Goal: Book appointment/travel/reservation

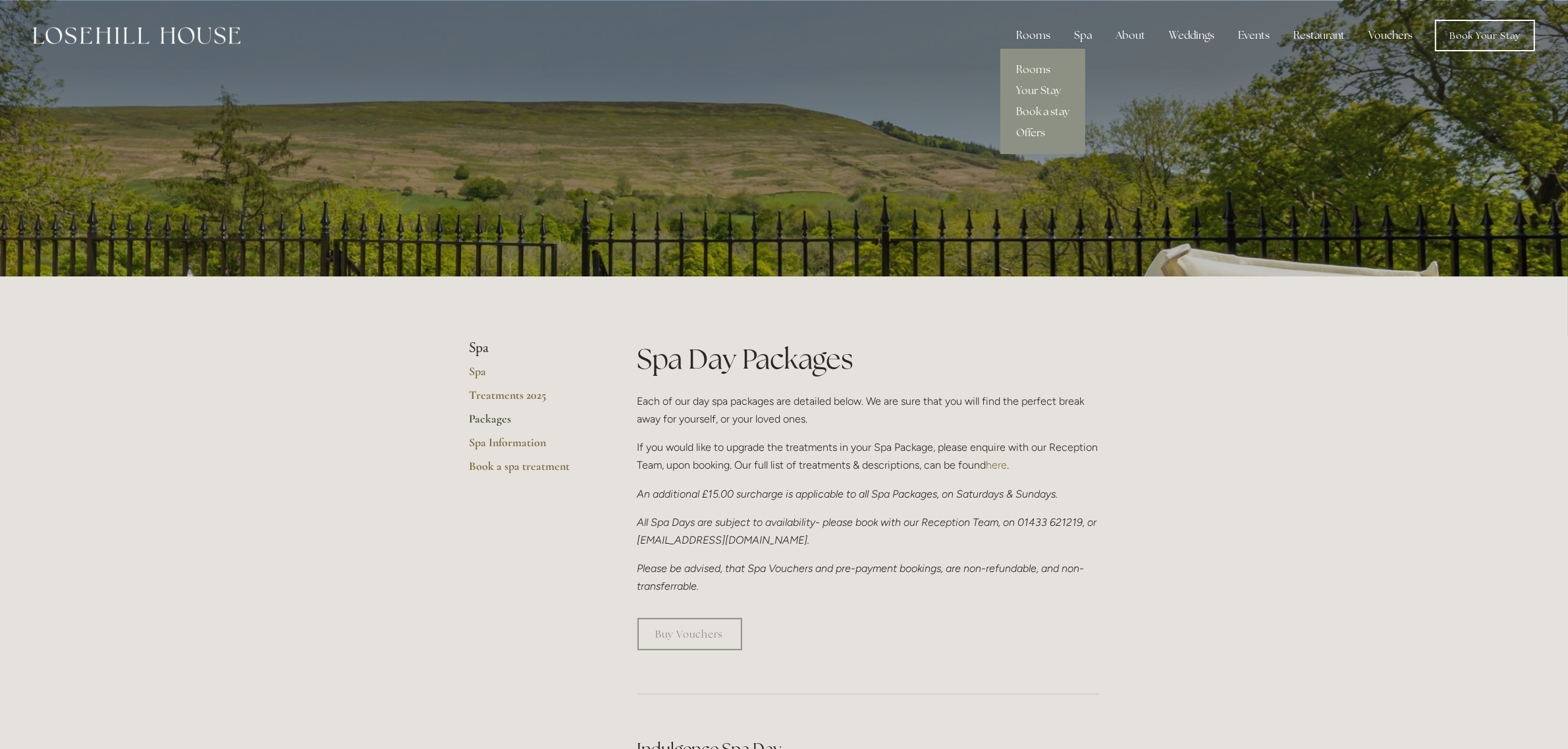
click at [1029, 35] on div "Rooms" at bounding box center [1033, 35] width 56 height 26
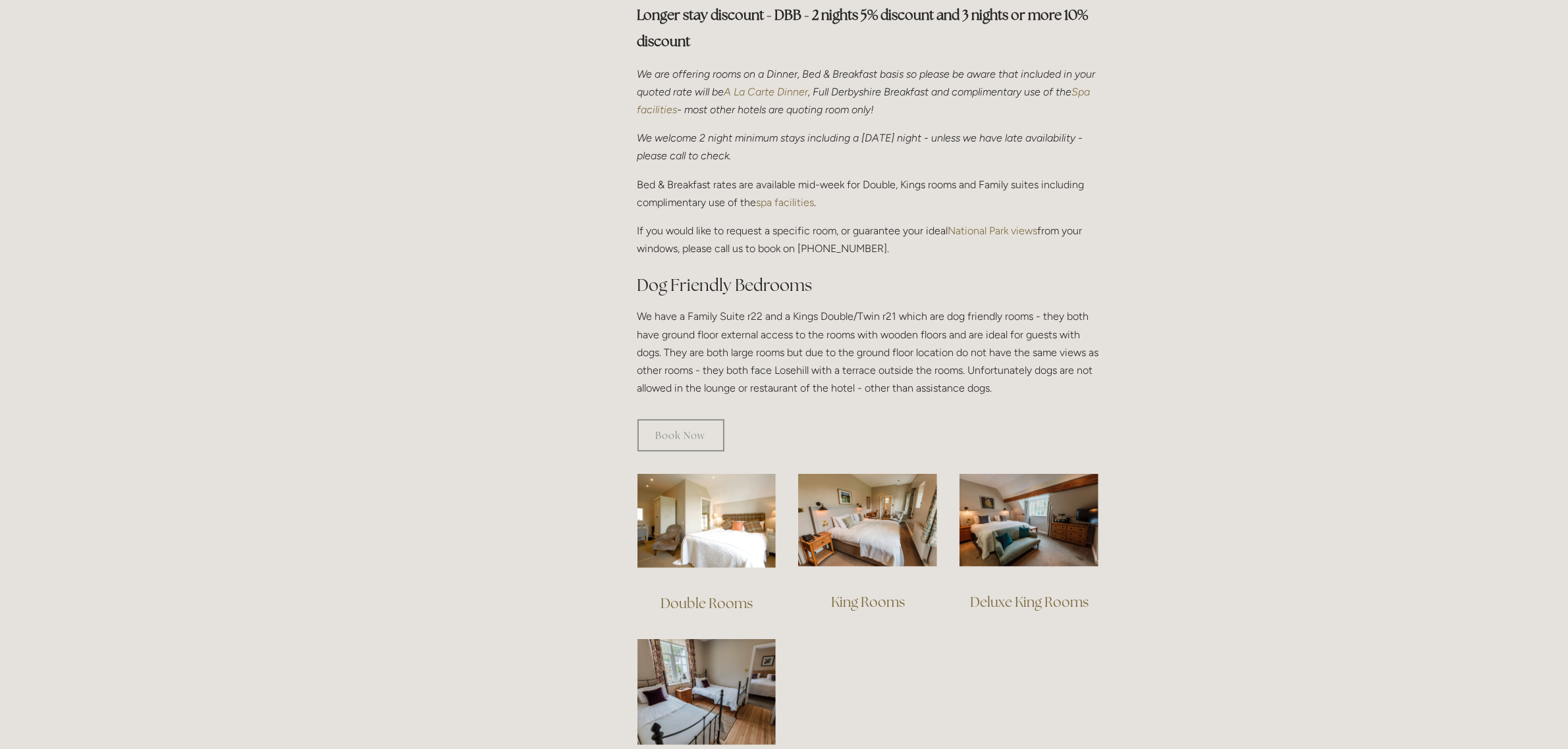
scroll to position [576, 0]
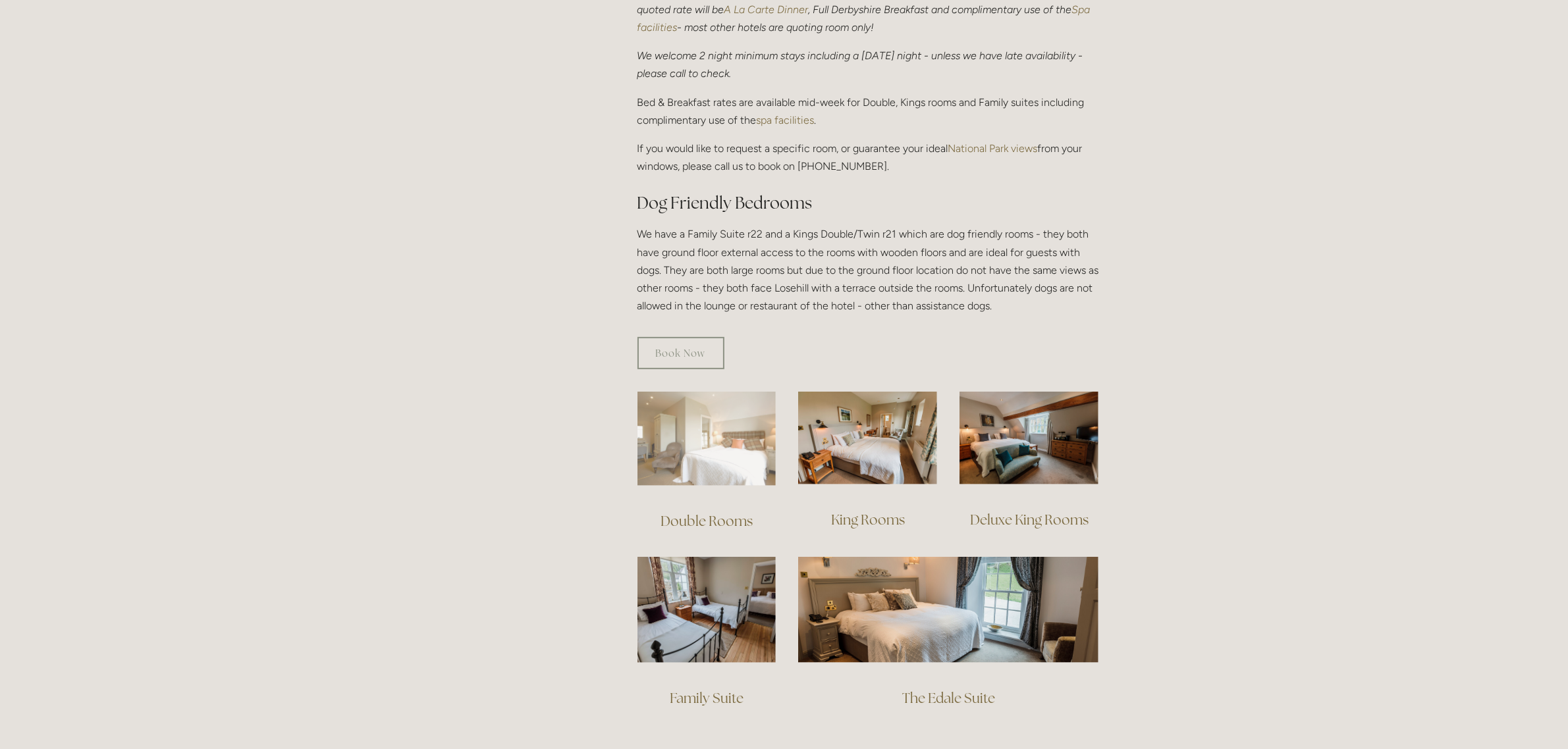
click at [695, 419] on img at bounding box center [707, 439] width 139 height 94
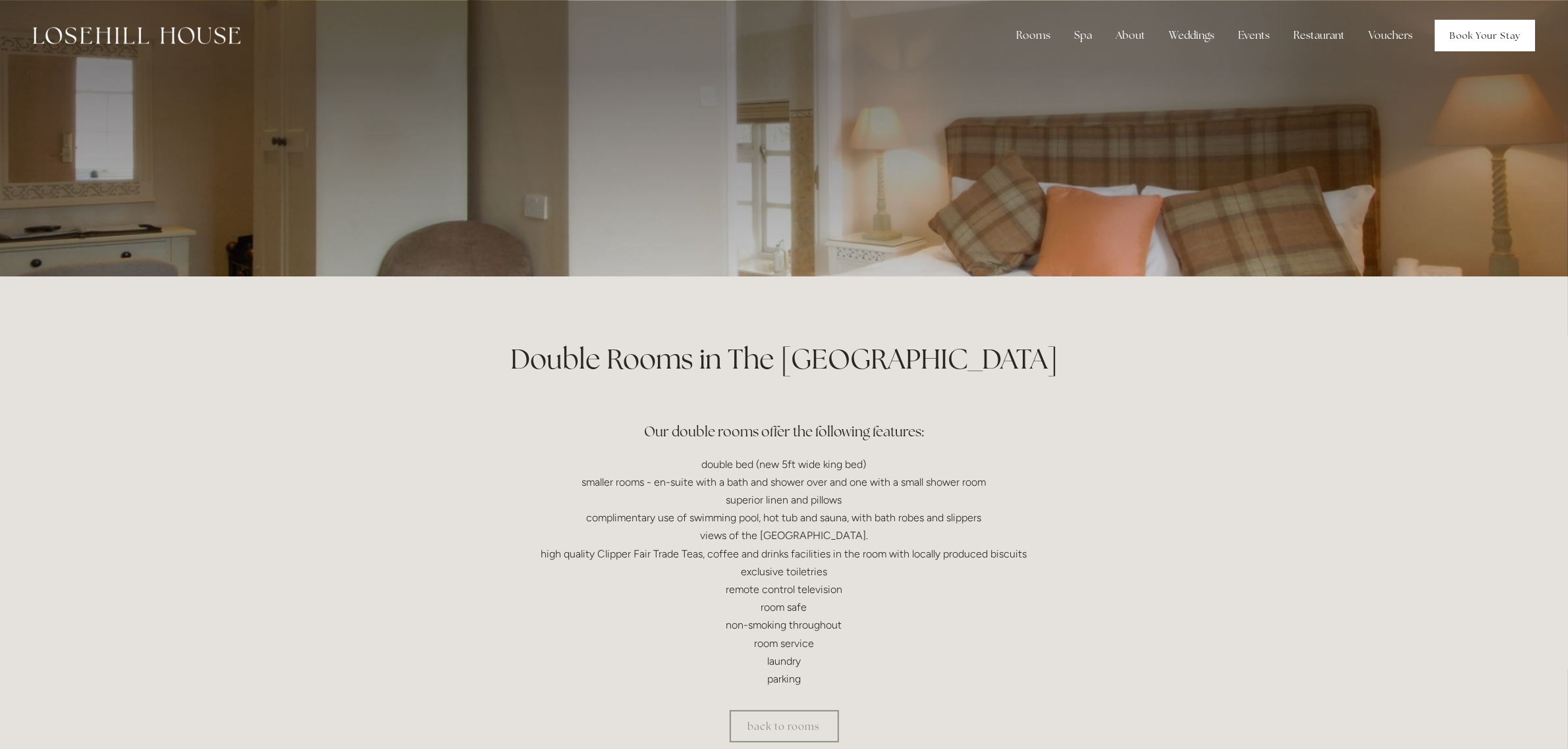
click at [1446, 28] on link "Book Your Stay" at bounding box center [1484, 35] width 100 height 31
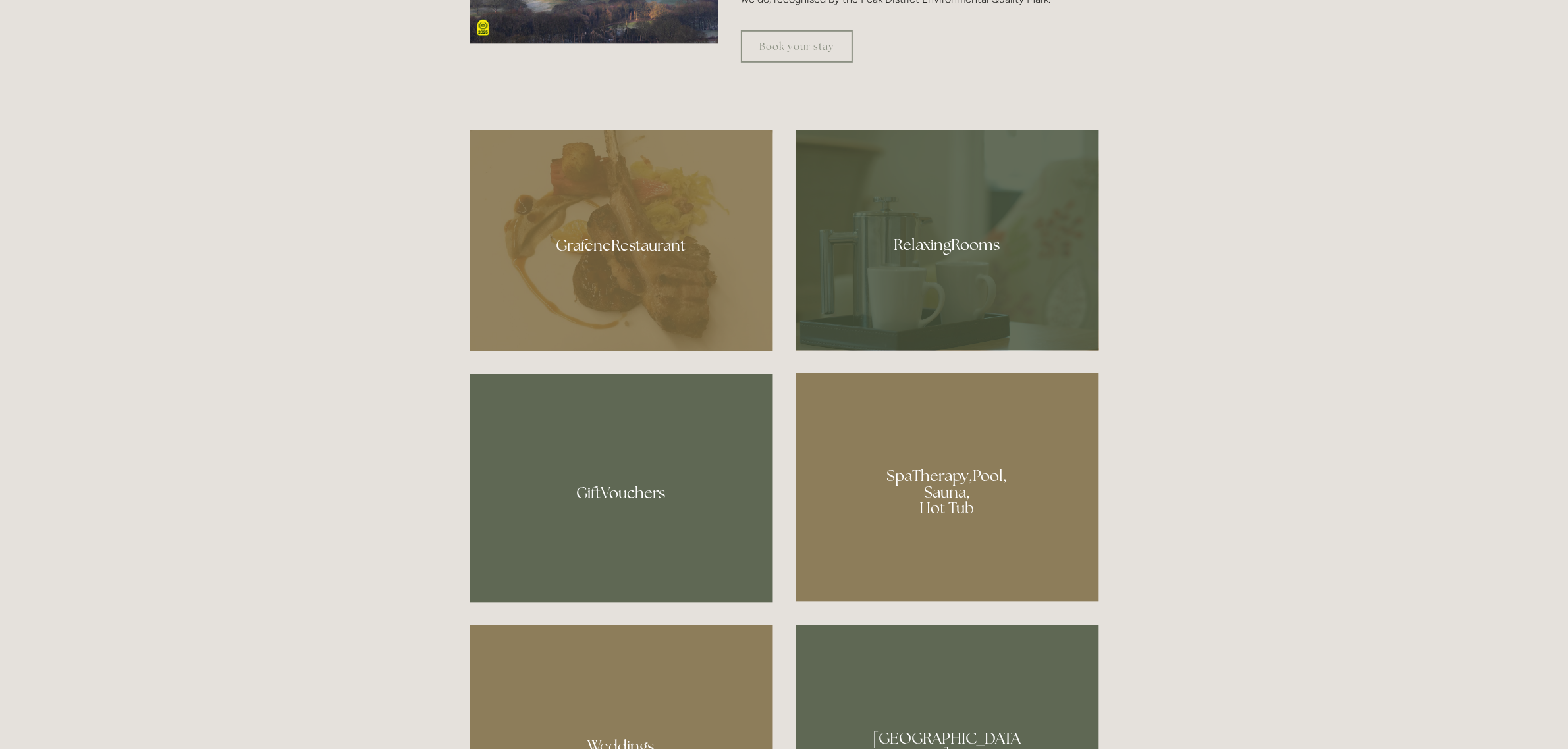
scroll to position [1152, 0]
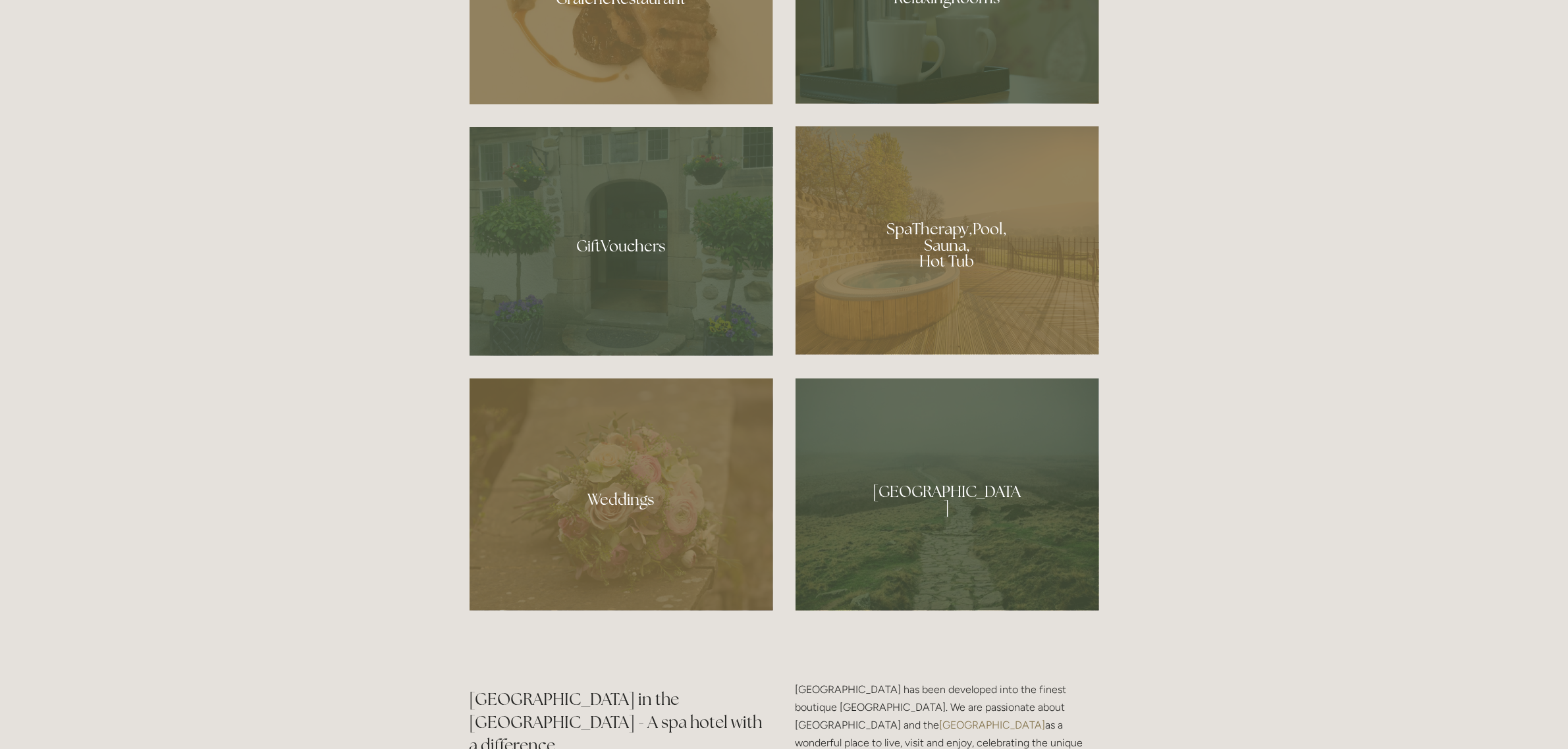
click at [913, 263] on div at bounding box center [947, 240] width 304 height 229
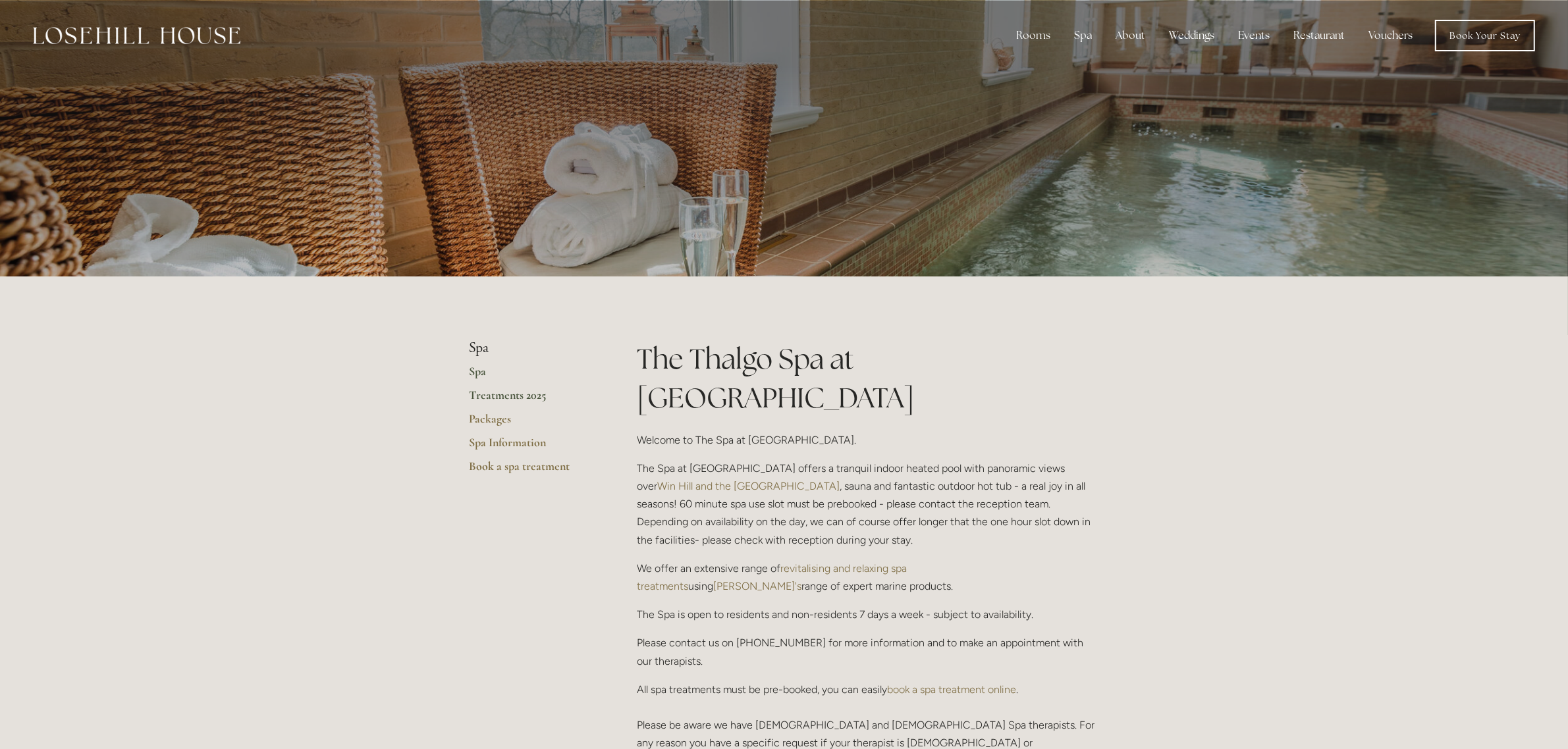
click at [509, 395] on link "Treatments 2025" at bounding box center [532, 400] width 126 height 24
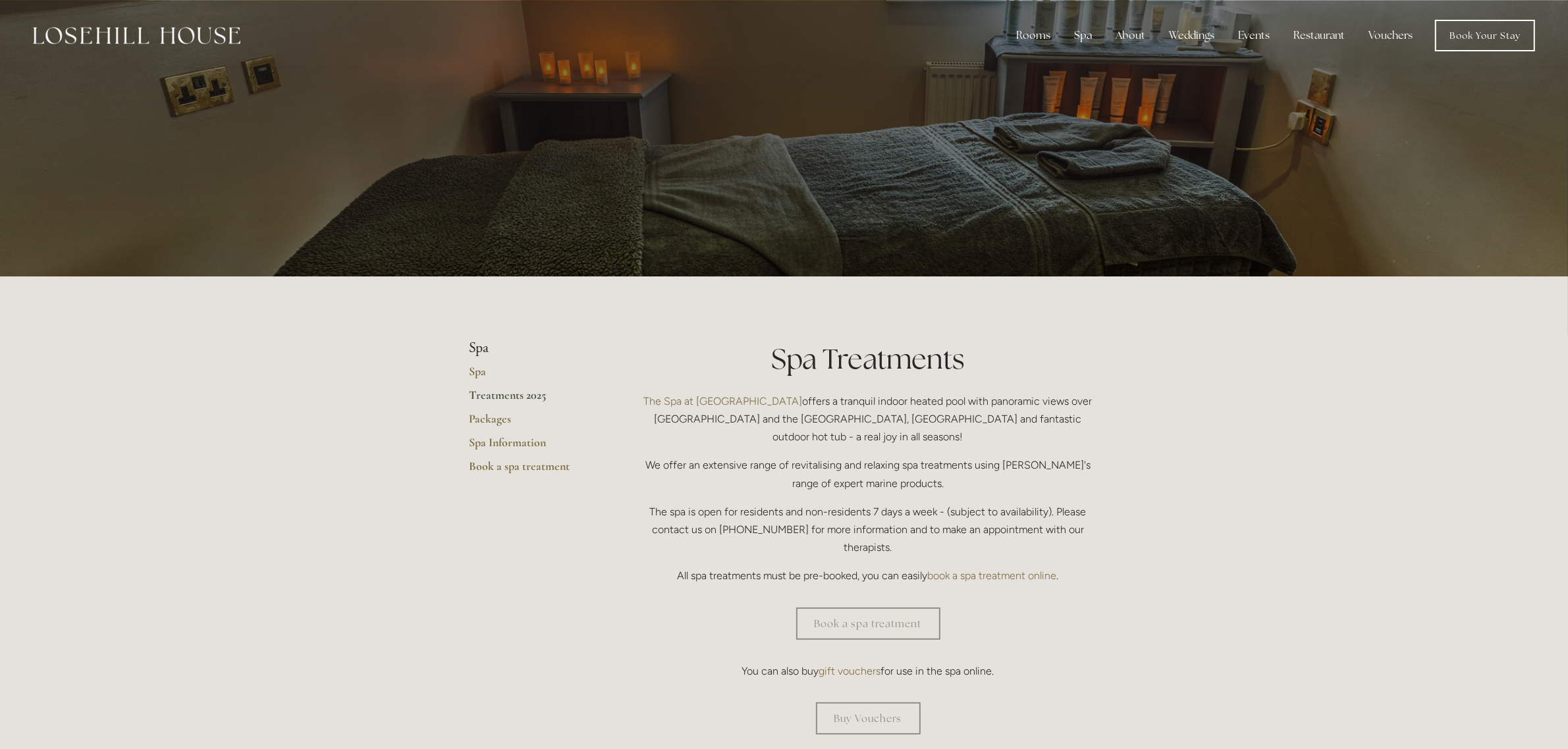
scroll to position [164, 0]
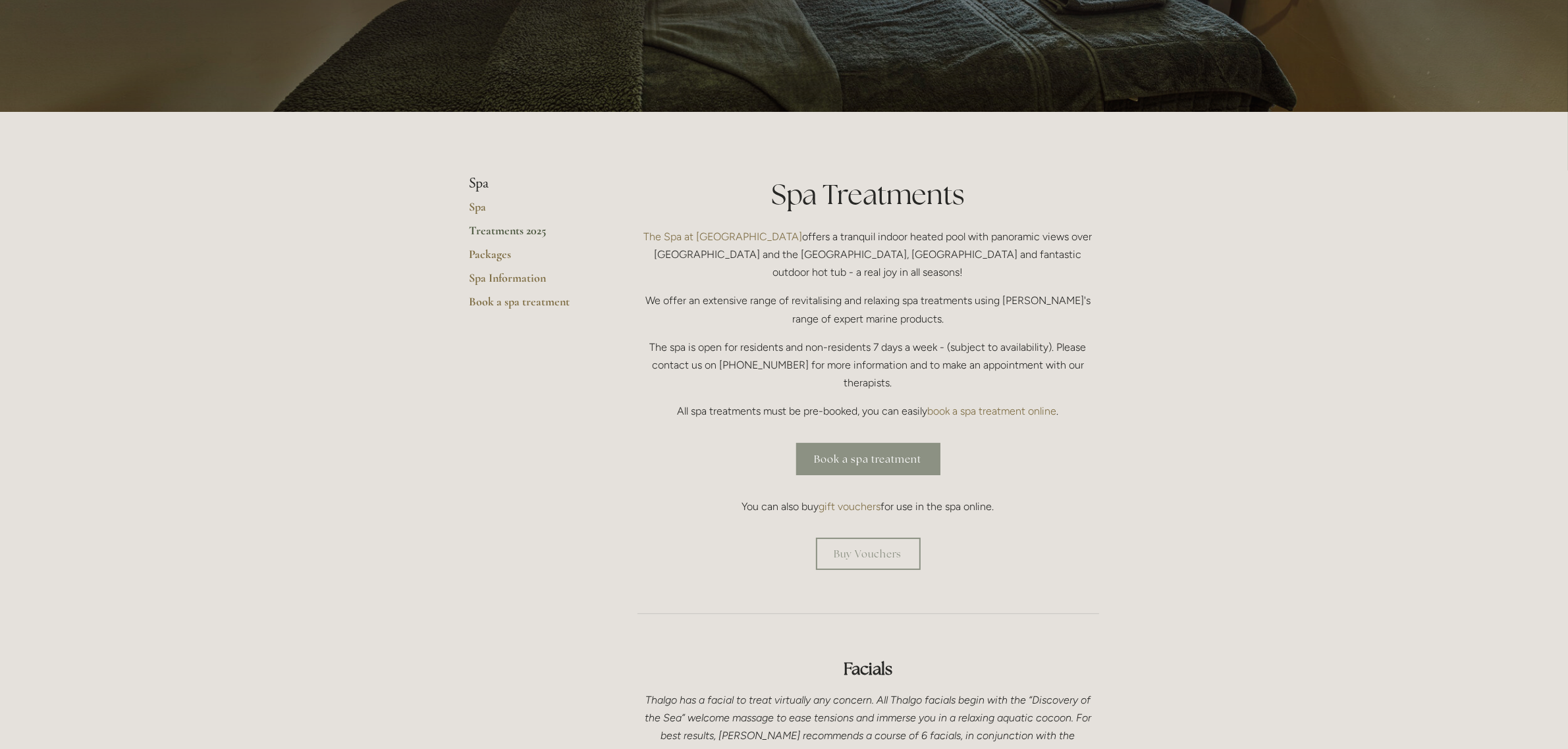
click at [854, 443] on link "Book a spa treatment" at bounding box center [868, 459] width 144 height 32
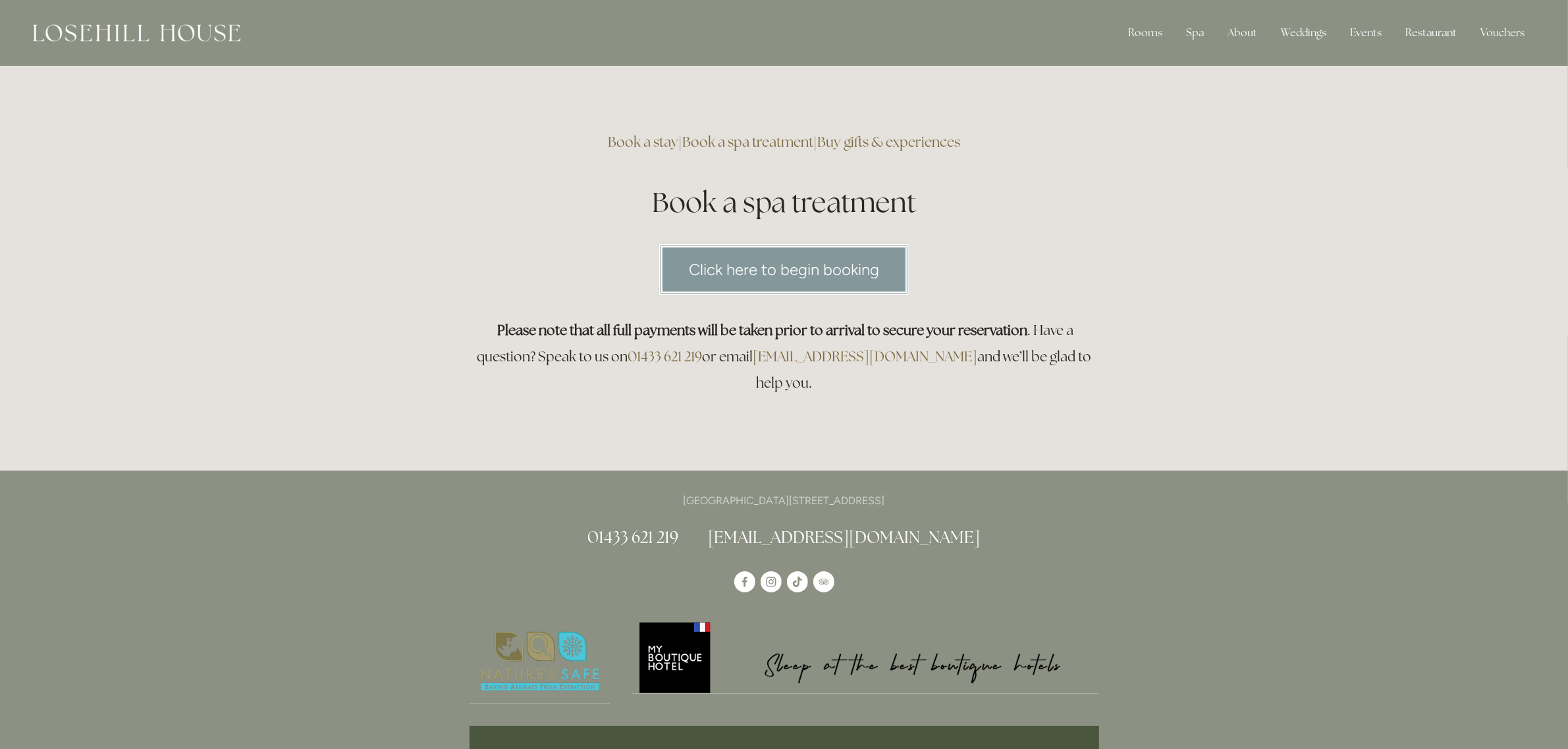
click at [742, 263] on link "Click here to begin booking" at bounding box center [784, 270] width 250 height 51
